Goal: Information Seeking & Learning: Learn about a topic

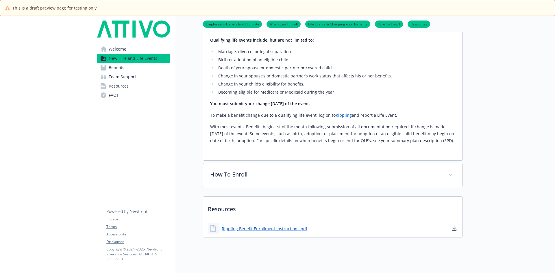
scroll to position [394, 0]
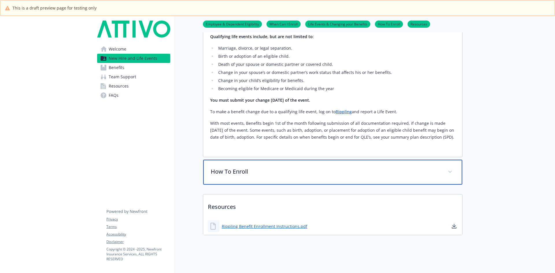
click at [225, 167] on p "How To Enroll" at bounding box center [326, 171] width 230 height 9
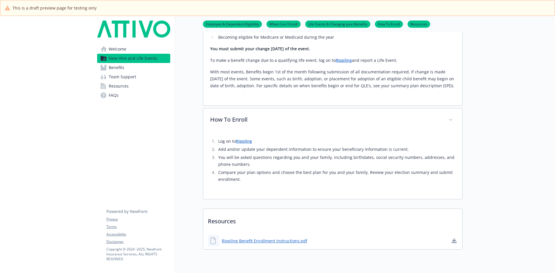
scroll to position [461, 0]
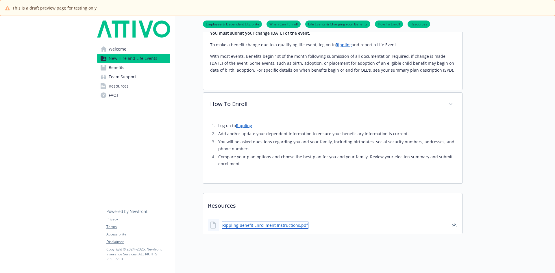
click at [248, 222] on link "Rippling Benefit Enrollment Instructions.pdf" at bounding box center [265, 225] width 87 height 7
click at [117, 69] on span "Benefits" at bounding box center [117, 67] width 16 height 9
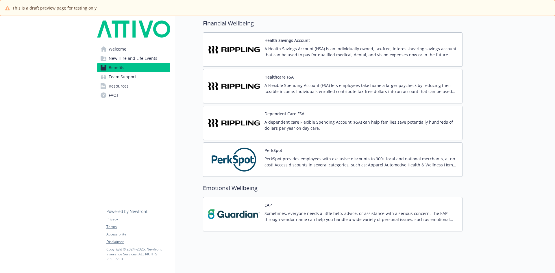
scroll to position [765, 0]
click at [134, 77] on span "Team Support" at bounding box center [122, 76] width 27 height 9
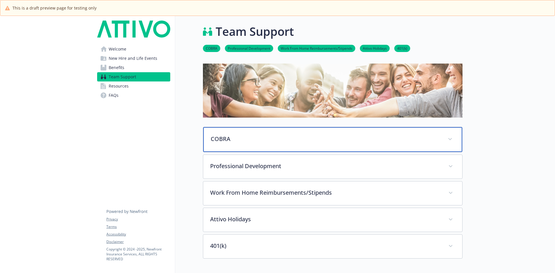
click at [221, 135] on p "COBRA" at bounding box center [326, 139] width 230 height 9
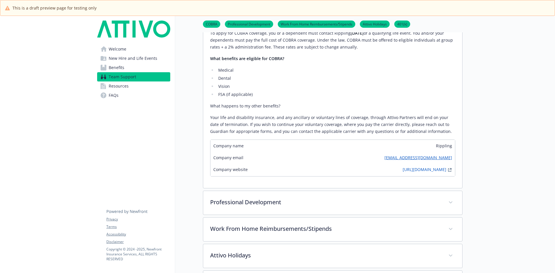
scroll to position [347, 0]
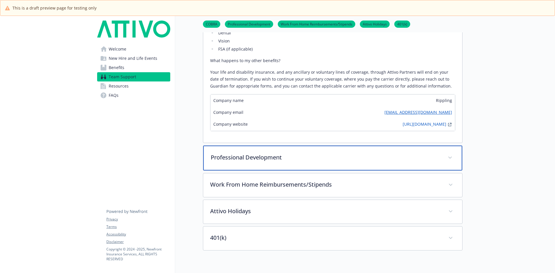
click at [263, 157] on p "Professional Development" at bounding box center [326, 157] width 230 height 9
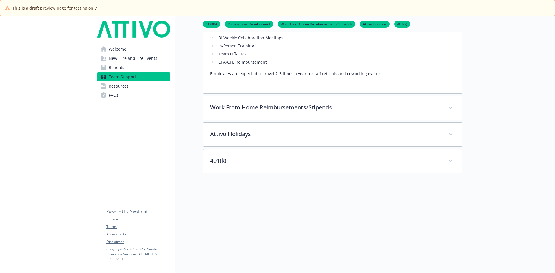
scroll to position [549, 0]
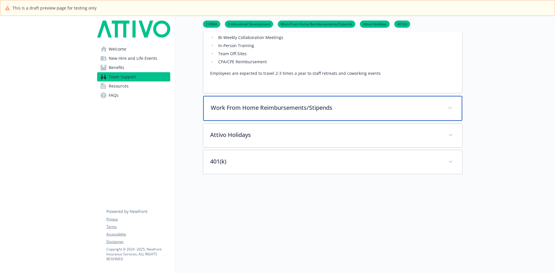
click at [235, 109] on p "Work From Home Reimbursements/Stipends" at bounding box center [326, 108] width 230 height 9
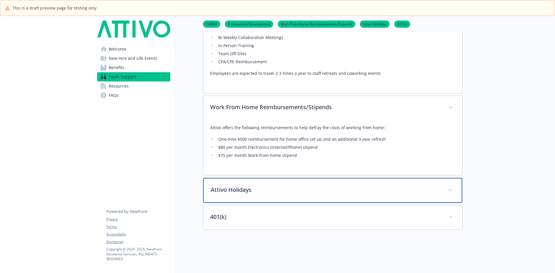
click at [235, 190] on p "Attivo Holidays" at bounding box center [326, 190] width 230 height 9
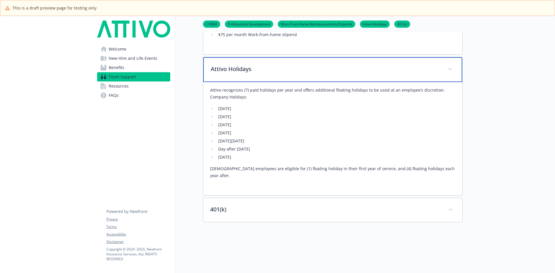
scroll to position [731, 0]
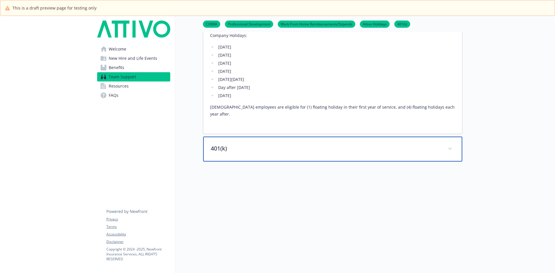
click at [221, 146] on div "401(k)" at bounding box center [332, 149] width 259 height 25
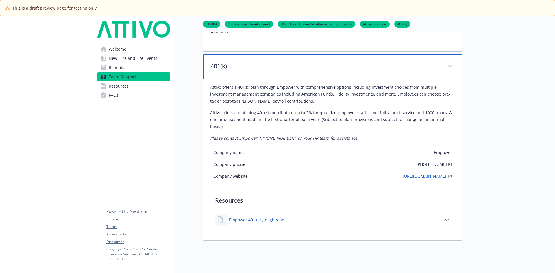
scroll to position [817, 0]
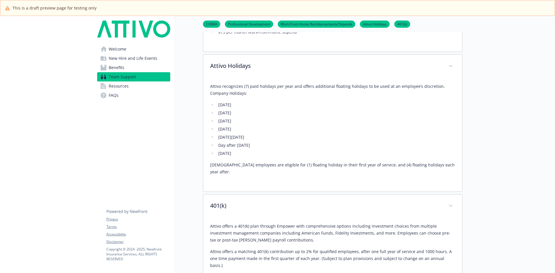
click at [120, 85] on span "Resources" at bounding box center [119, 86] width 20 height 9
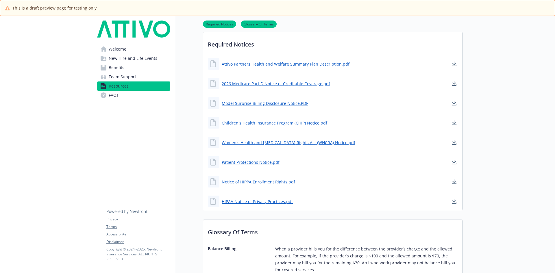
scroll to position [8, 0]
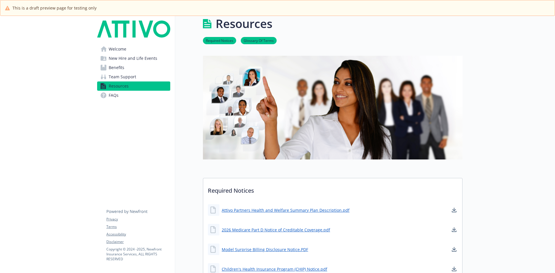
click at [120, 96] on link "FAQs" at bounding box center [133, 95] width 73 height 9
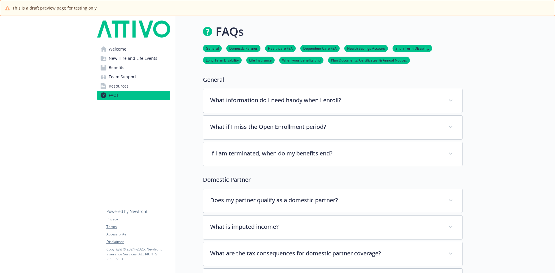
click at [117, 48] on span "Welcome" at bounding box center [118, 49] width 18 height 9
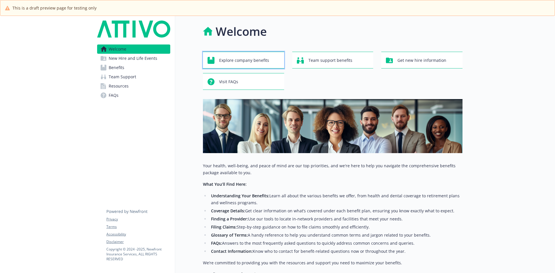
click at [226, 60] on span "Explore company benefits" at bounding box center [244, 60] width 50 height 11
